Goal: Transaction & Acquisition: Purchase product/service

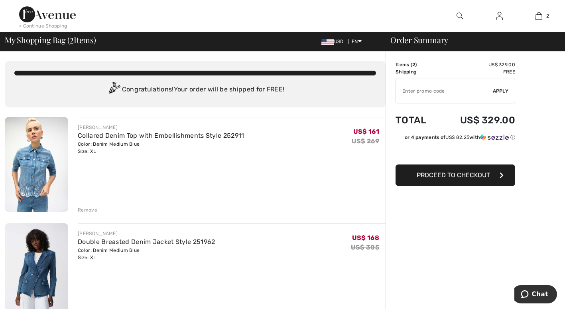
click at [453, 176] on span "Proceed to Checkout" at bounding box center [453, 175] width 73 height 8
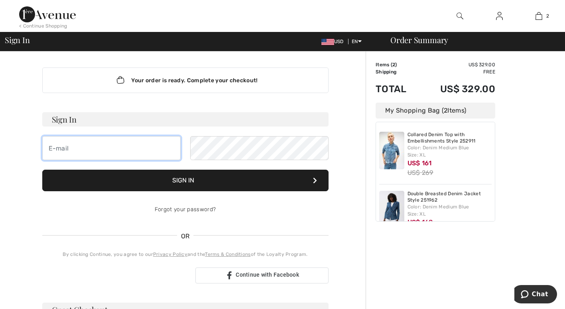
click at [155, 147] on input "email" at bounding box center [111, 148] width 138 height 24
type input "j_moretti@comcast.net"
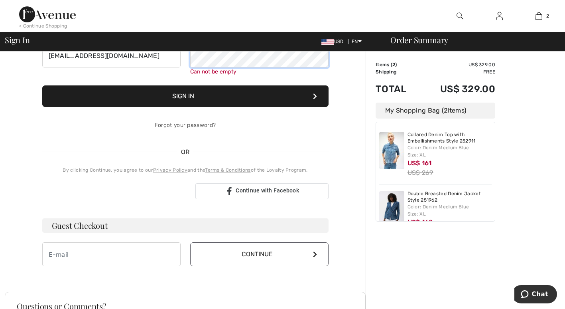
scroll to position [93, 0]
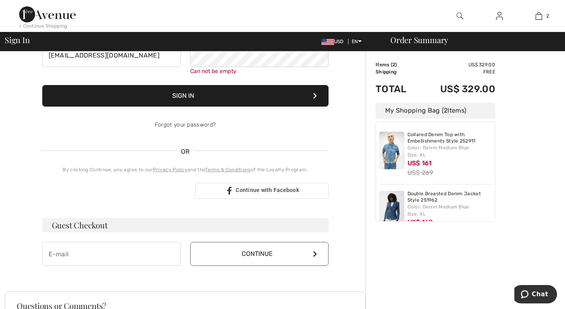
click at [179, 123] on link "Forgot your password?" at bounding box center [185, 124] width 61 height 7
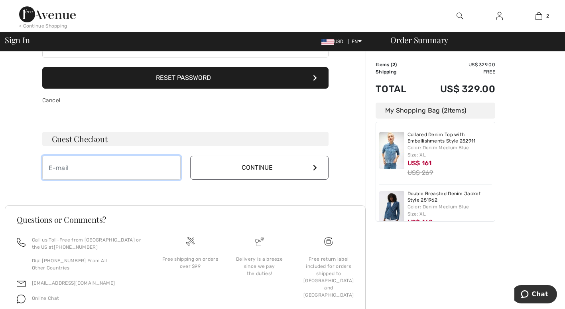
click at [128, 156] on input "email" at bounding box center [111, 168] width 138 height 24
type input "j_moretti@comcast.net"
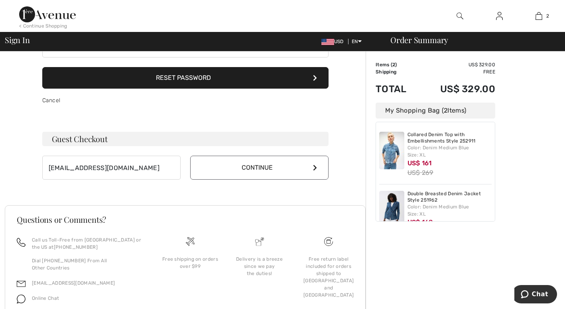
click at [234, 172] on button "Continue" at bounding box center [259, 168] width 138 height 24
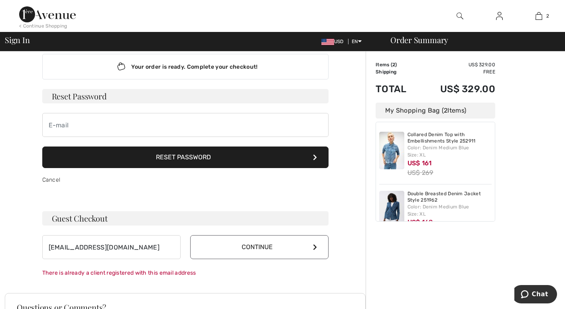
scroll to position [0, 0]
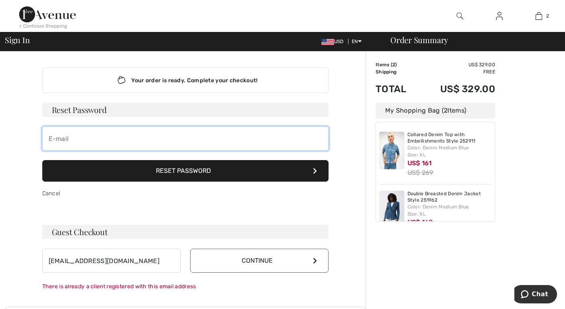
click at [136, 135] on input "email" at bounding box center [185, 138] width 286 height 24
type input "j_moretti@comcast.net"
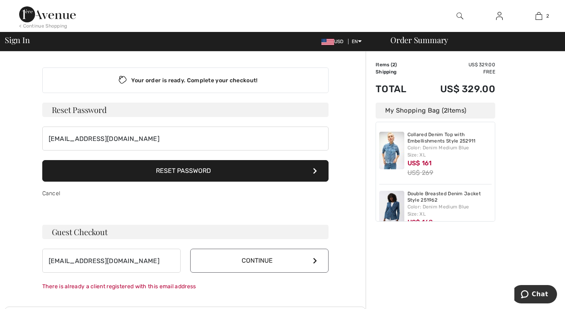
click at [177, 167] on button "Reset Password" at bounding box center [185, 171] width 286 height 22
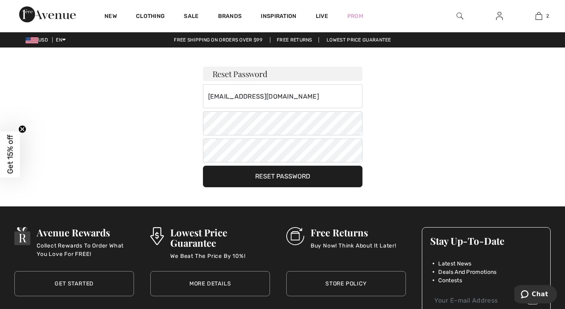
click at [308, 174] on button "Reset Password" at bounding box center [283, 177] width 160 height 22
click at [501, 12] on img at bounding box center [499, 16] width 7 height 10
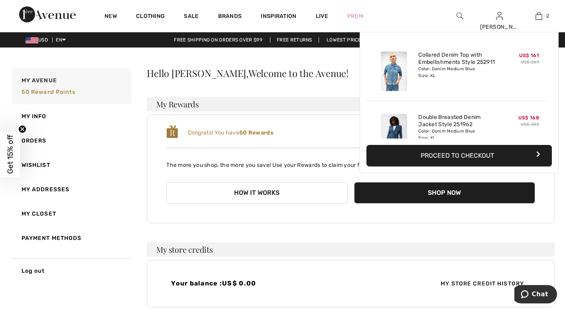
click at [536, 16] on img at bounding box center [539, 16] width 7 height 10
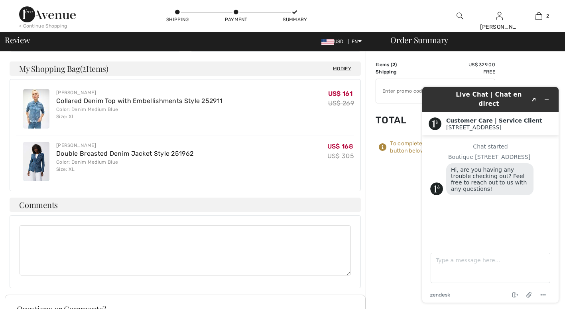
scroll to position [193, 0]
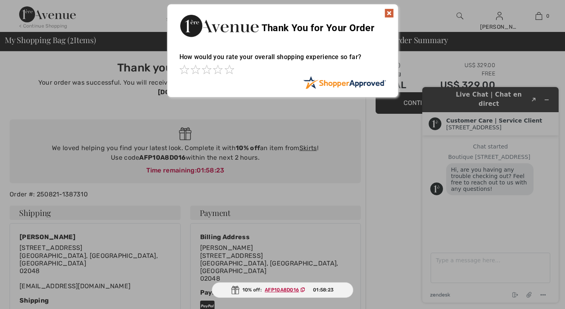
click at [545, 98] on div "Sorry! Something went wrong. Close Thank You for Your Order How would you rate …" at bounding box center [282, 50] width 565 height 101
click at [391, 11] on img at bounding box center [390, 13] width 10 height 10
